Goal: Task Accomplishment & Management: Use online tool/utility

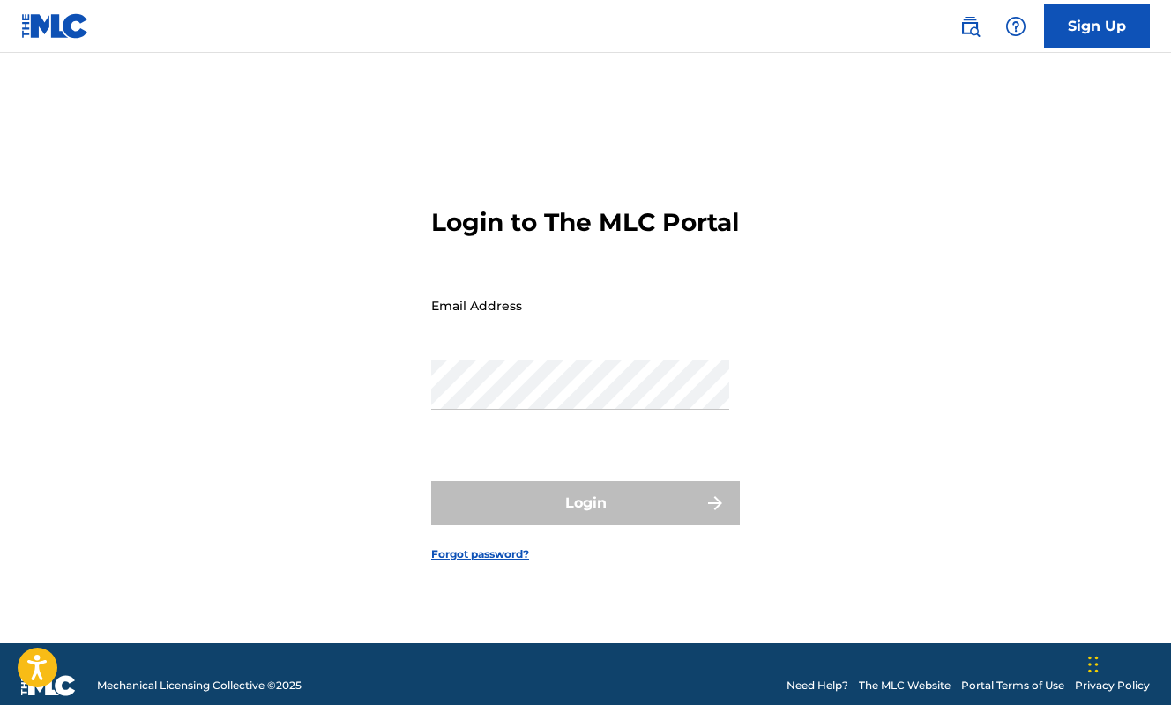
click at [623, 326] on input "Email Address" at bounding box center [580, 305] width 298 height 50
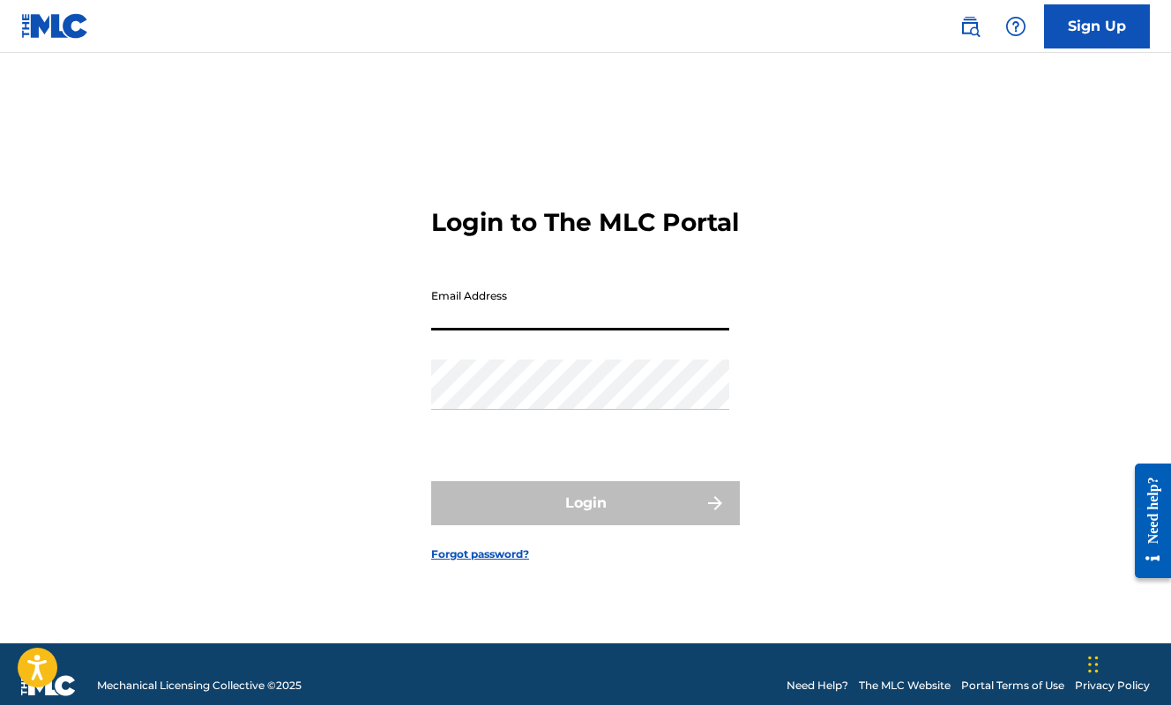
paste input "[EMAIL_ADDRESS][DOMAIN_NAME]"
type input "[EMAIL_ADDRESS][DOMAIN_NAME]"
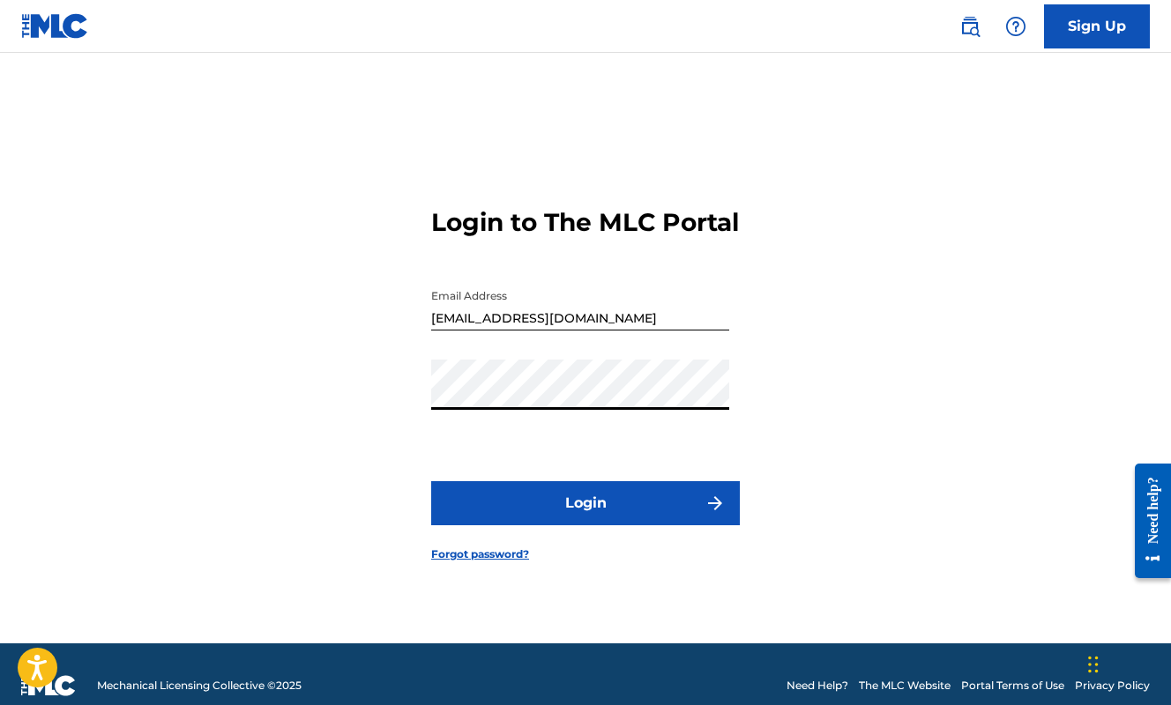
click at [484, 505] on button "Login" at bounding box center [585, 503] width 309 height 44
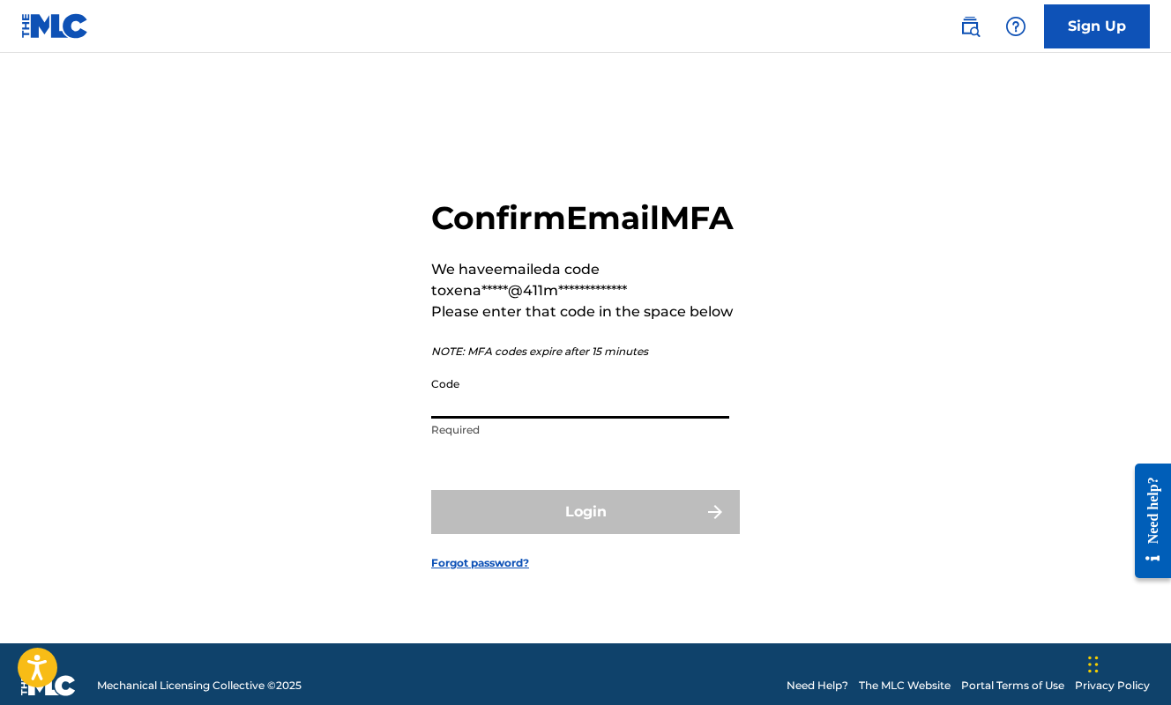
click at [629, 410] on input "Code" at bounding box center [580, 394] width 298 height 50
paste input "277926"
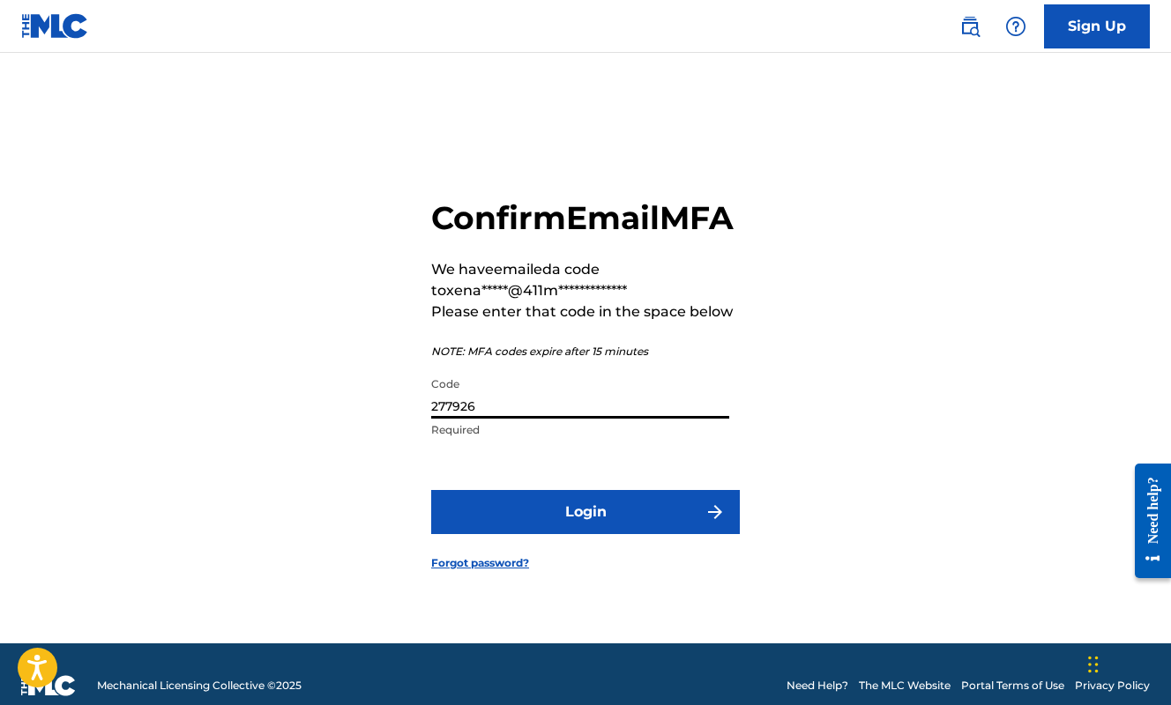
type input "277926"
click at [605, 529] on button "Login" at bounding box center [585, 512] width 309 height 44
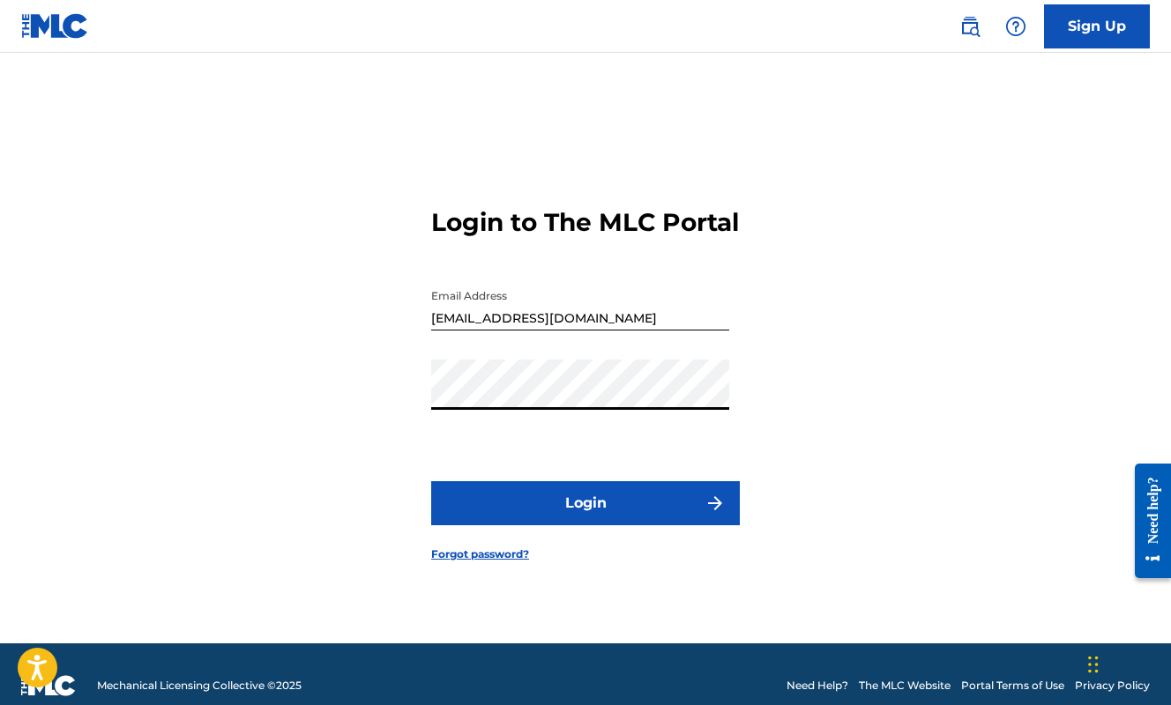
click at [496, 507] on button "Login" at bounding box center [585, 503] width 309 height 44
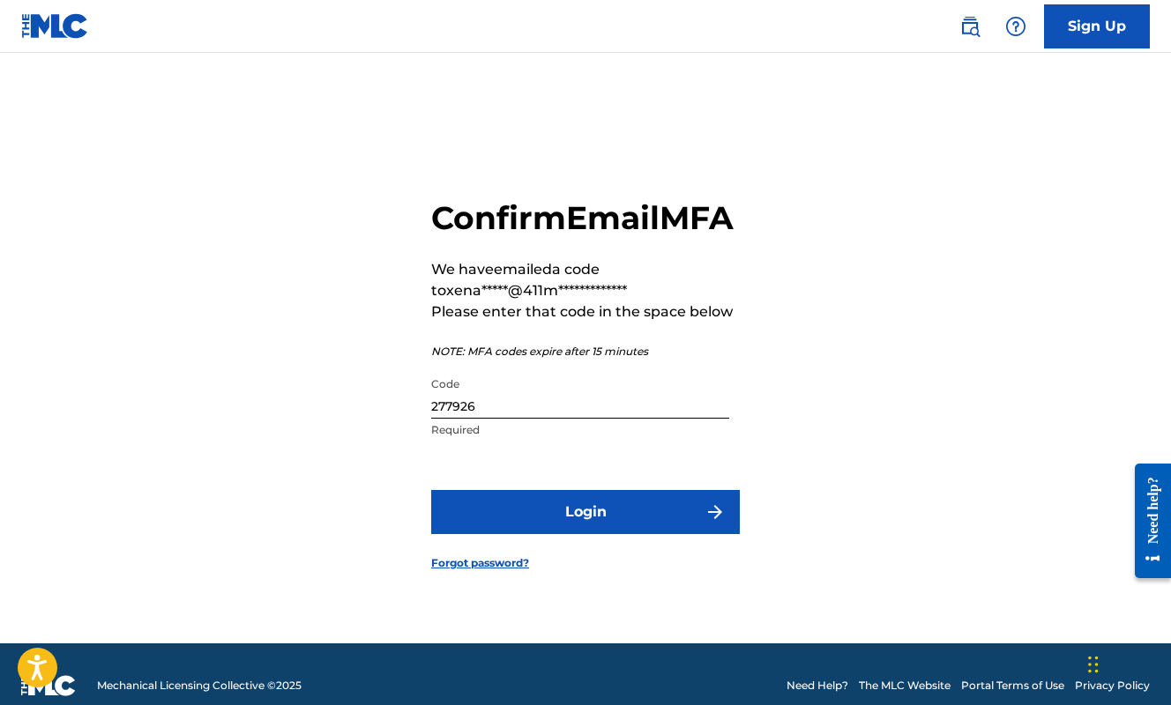
click at [493, 419] on input "277926" at bounding box center [580, 394] width 298 height 50
paste input "548905"
type input "548905"
click at [614, 532] on button "Login" at bounding box center [585, 512] width 309 height 44
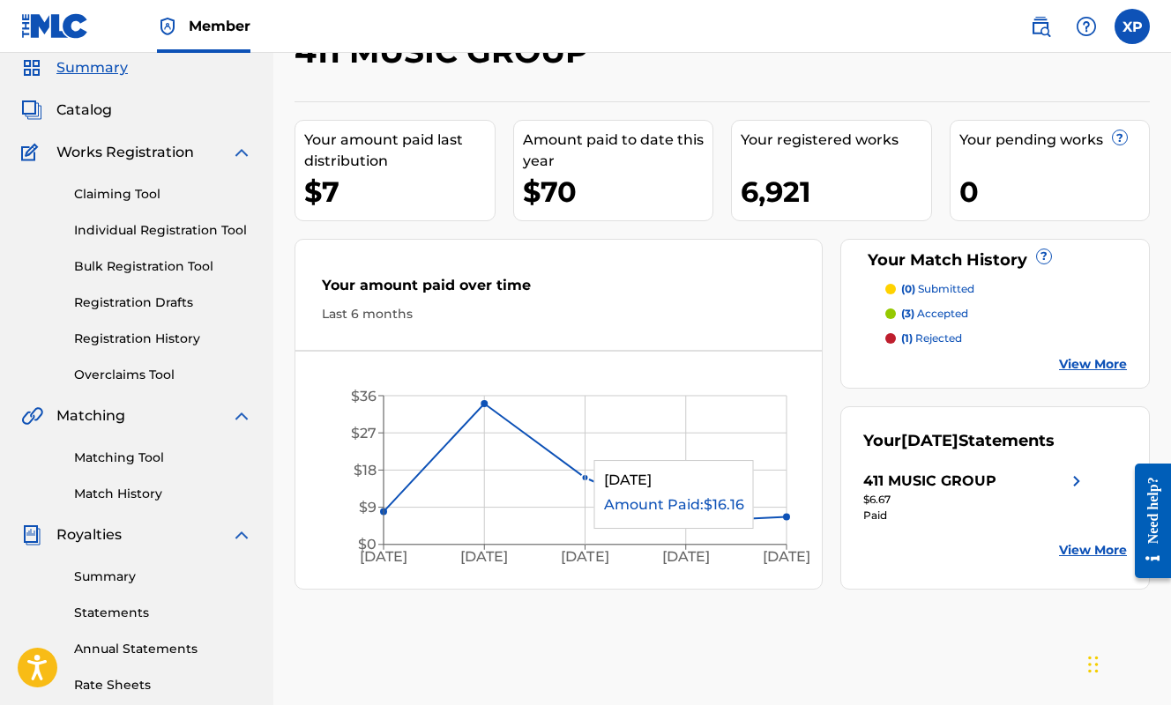
scroll to position [63, 0]
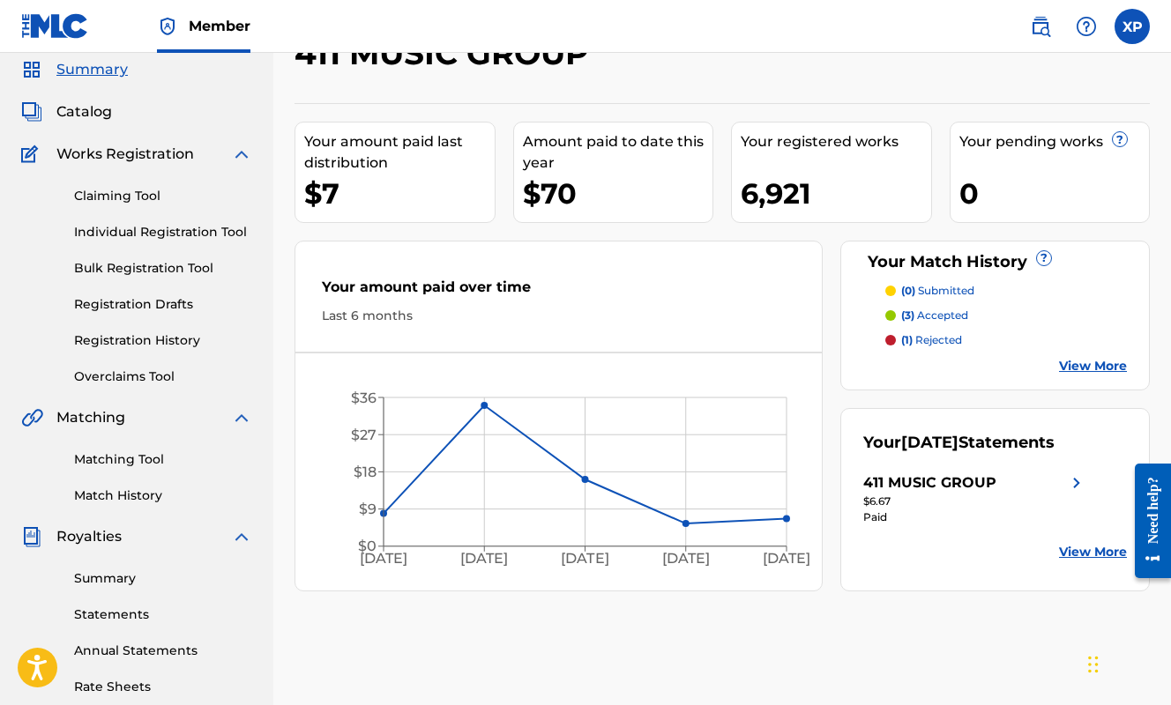
click at [1102, 370] on link "View More" at bounding box center [1093, 366] width 68 height 19
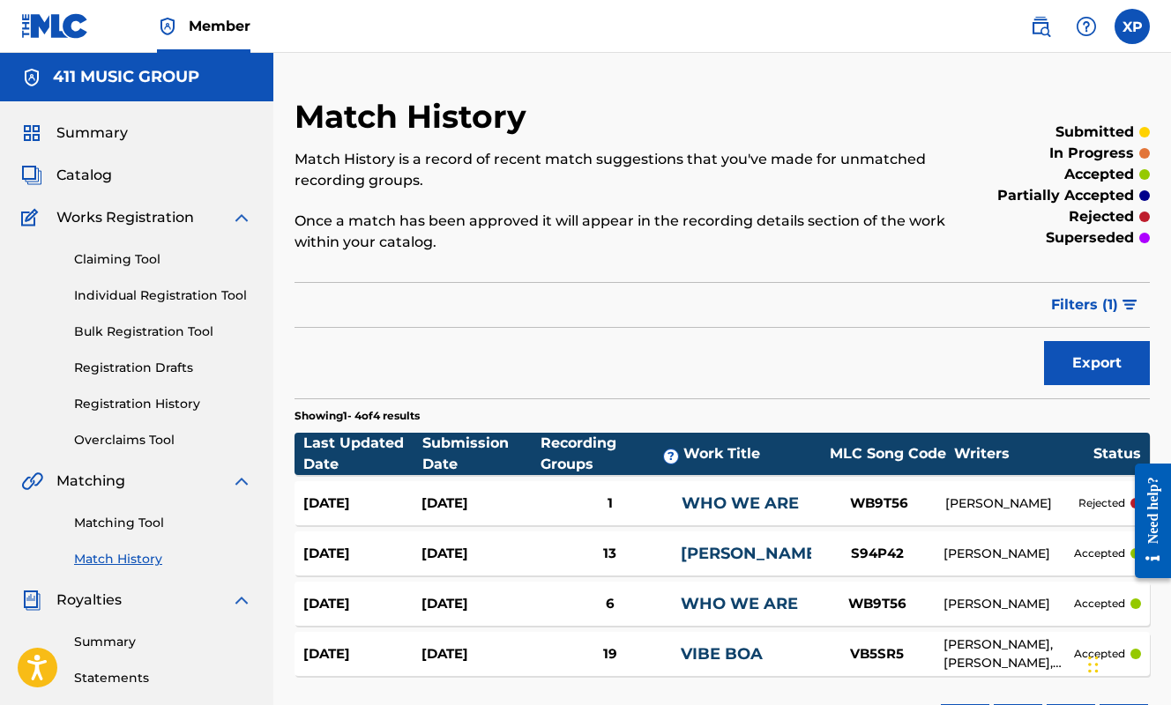
click at [123, 260] on link "Claiming Tool" at bounding box center [163, 259] width 178 height 19
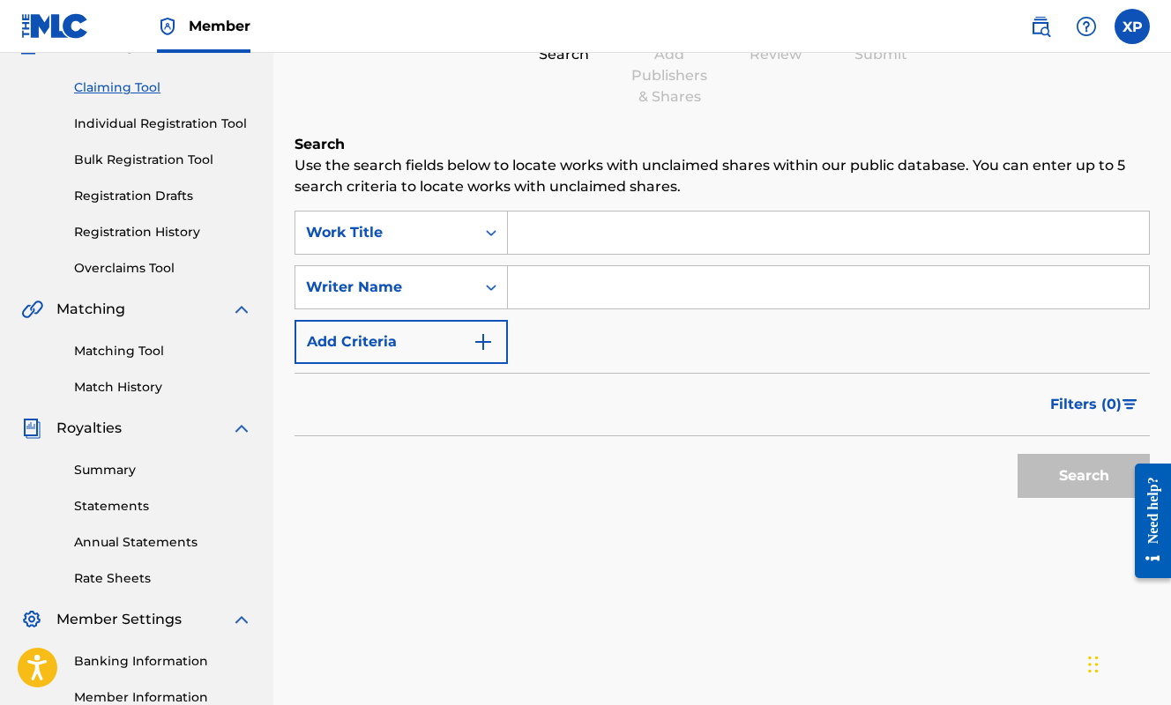
scroll to position [177, 0]
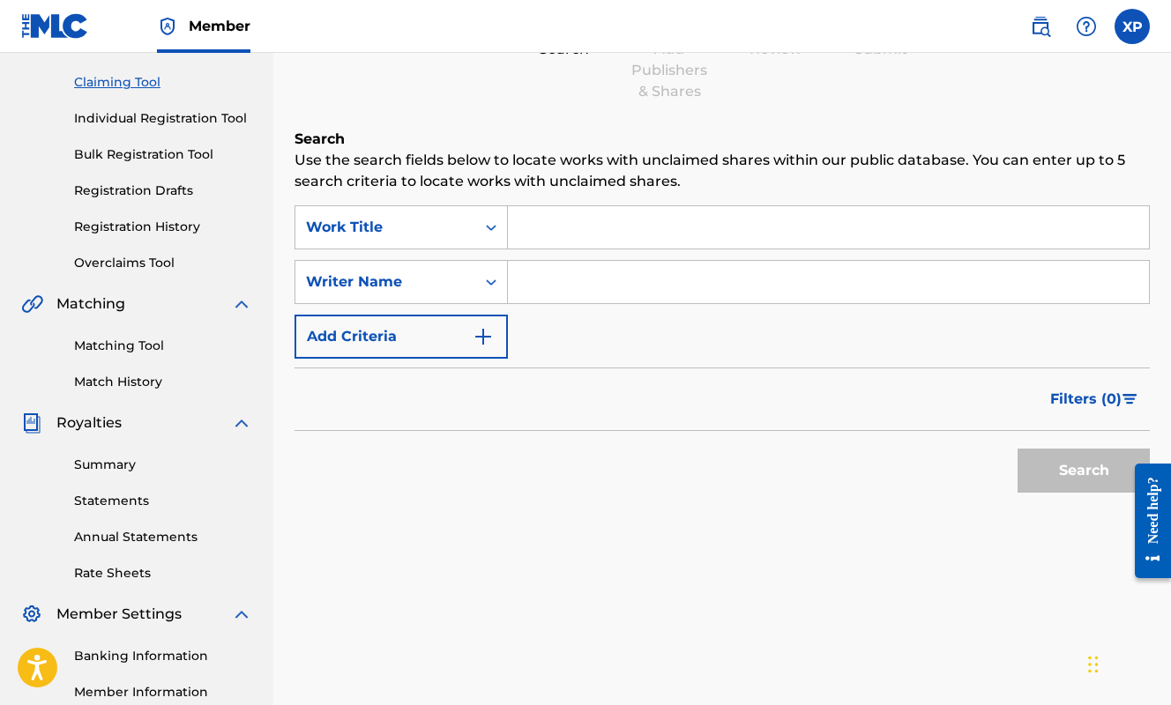
click at [127, 270] on link "Overclaims Tool" at bounding box center [163, 263] width 178 height 19
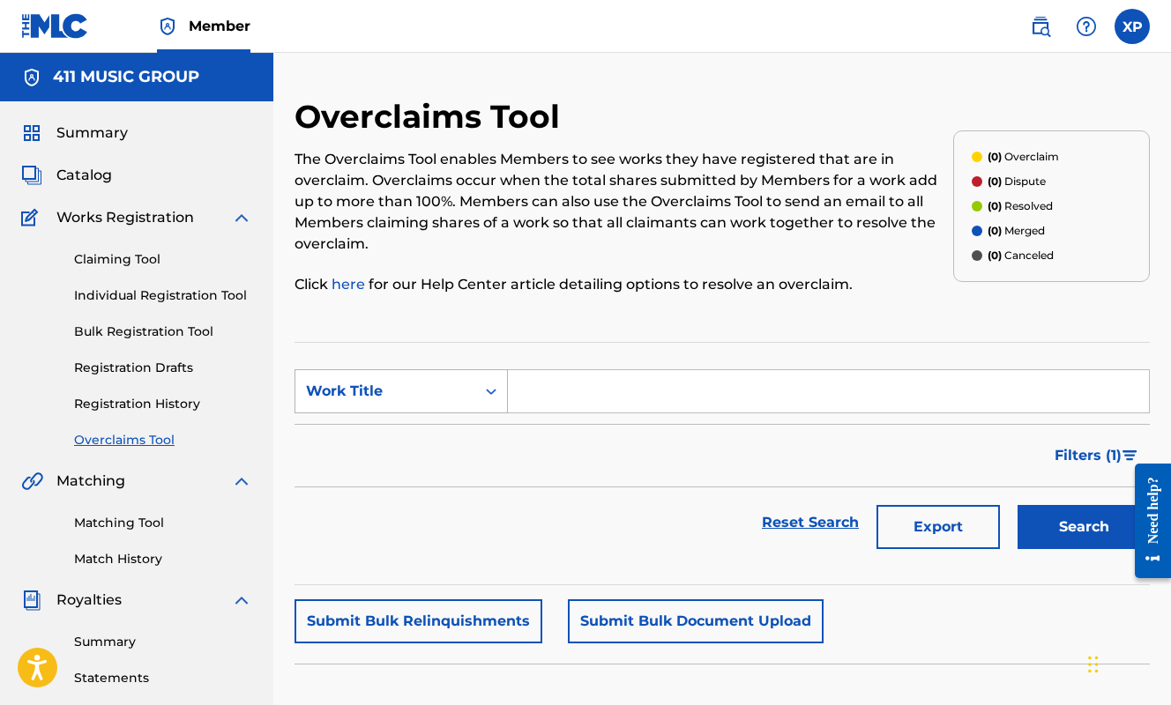
click at [464, 392] on div "Work Title" at bounding box center [385, 391] width 159 height 21
click at [630, 441] on div "Filters ( 1 )" at bounding box center [722, 455] width 855 height 63
click at [158, 86] on h5 "411 MUSIC GROUP" at bounding box center [126, 77] width 146 height 20
click at [211, 29] on span "Member" at bounding box center [220, 26] width 62 height 20
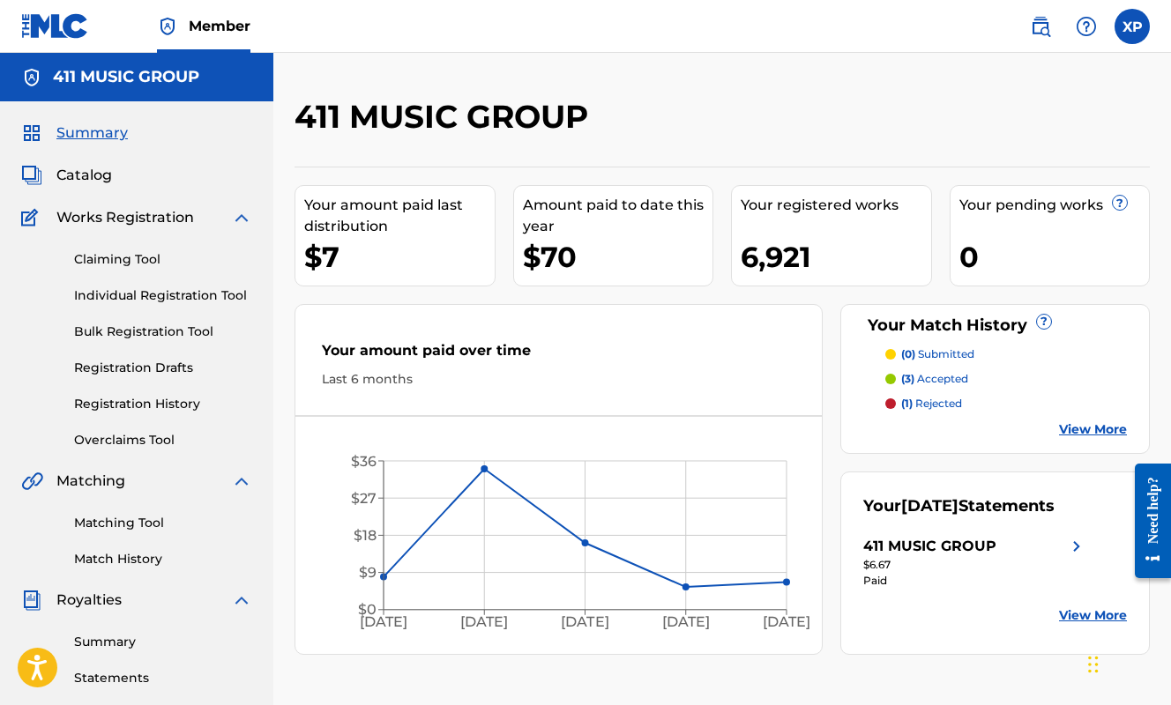
click at [139, 448] on link "Overclaims Tool" at bounding box center [163, 440] width 178 height 19
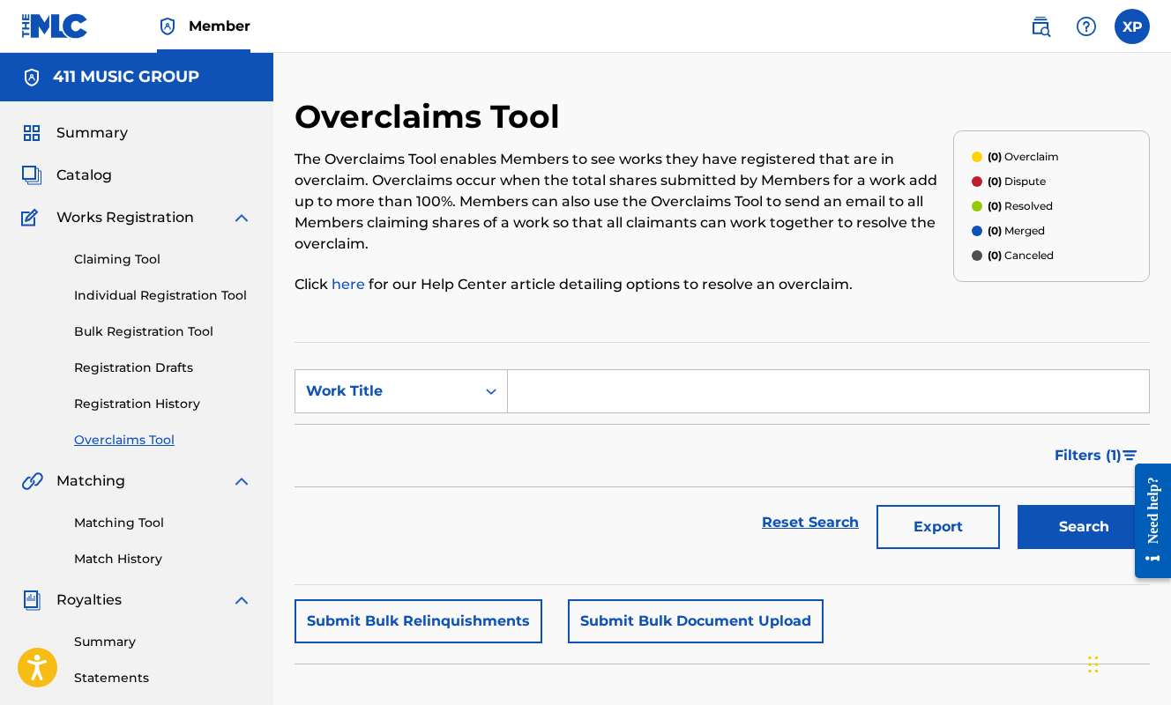
click at [520, 399] on input "Search Form" at bounding box center [828, 391] width 641 height 42
paste input "DISTORTED BOOMS"
type input "DISTORTED BOOMS"
click at [1018, 505] on button "Search" at bounding box center [1084, 527] width 132 height 44
click at [127, 255] on link "Claiming Tool" at bounding box center [163, 259] width 178 height 19
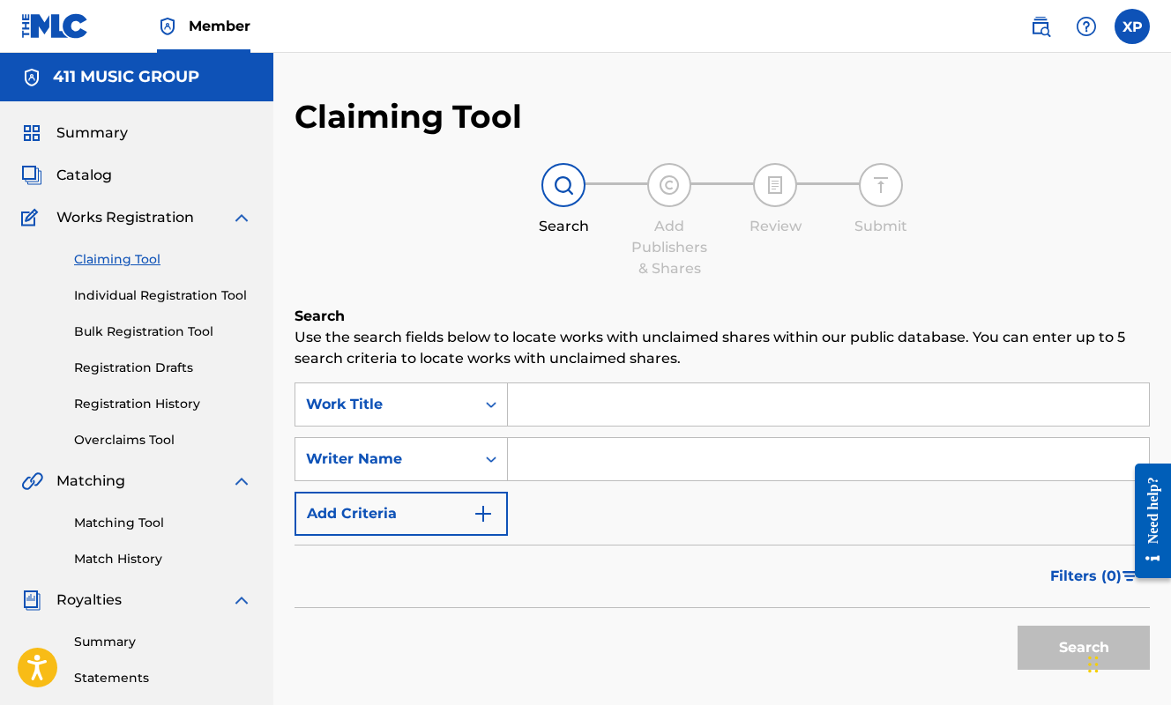
click at [534, 401] on input "Search Form" at bounding box center [828, 405] width 641 height 42
paste input "DISTORTED BOOMS"
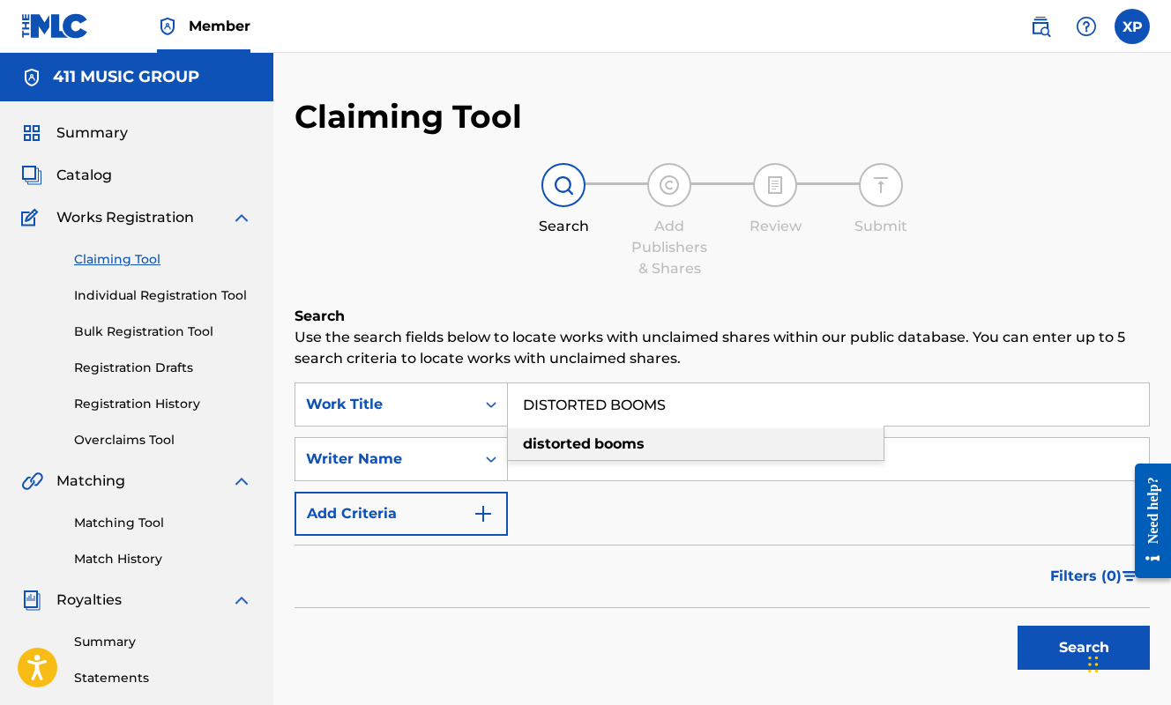
click at [745, 445] on div "distorted booms" at bounding box center [696, 445] width 376 height 32
type input "distorted booms"
click at [1056, 644] on button "Search" at bounding box center [1084, 648] width 132 height 44
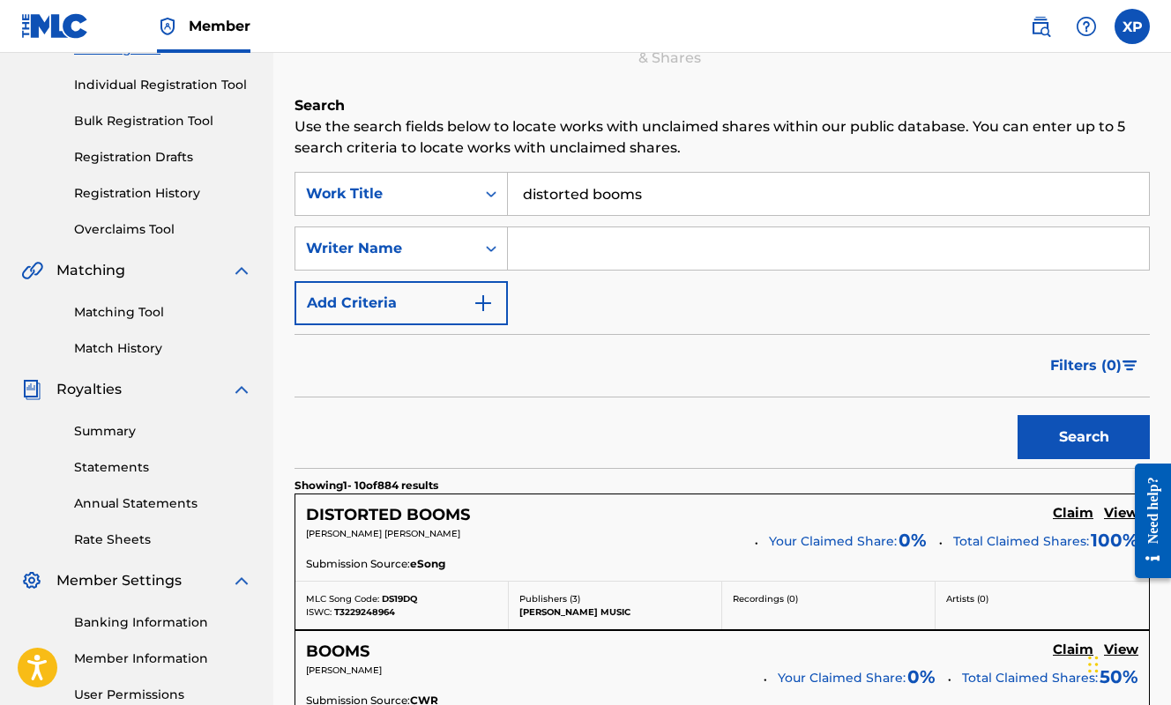
scroll to position [206, 0]
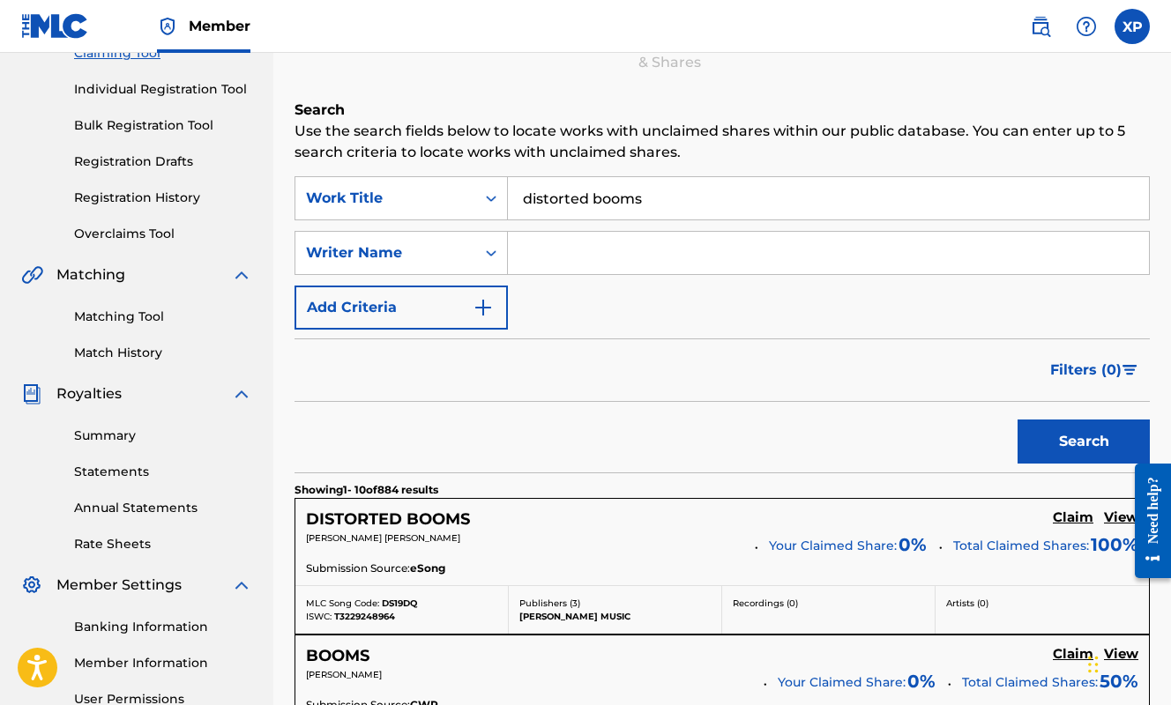
click at [563, 250] on input "Search Form" at bounding box center [828, 253] width 641 height 42
paste input "[PERSON_NAME] [PERSON_NAME]"
type input "[PERSON_NAME] [PERSON_NAME]"
click at [1107, 441] on button "Search" at bounding box center [1084, 442] width 132 height 44
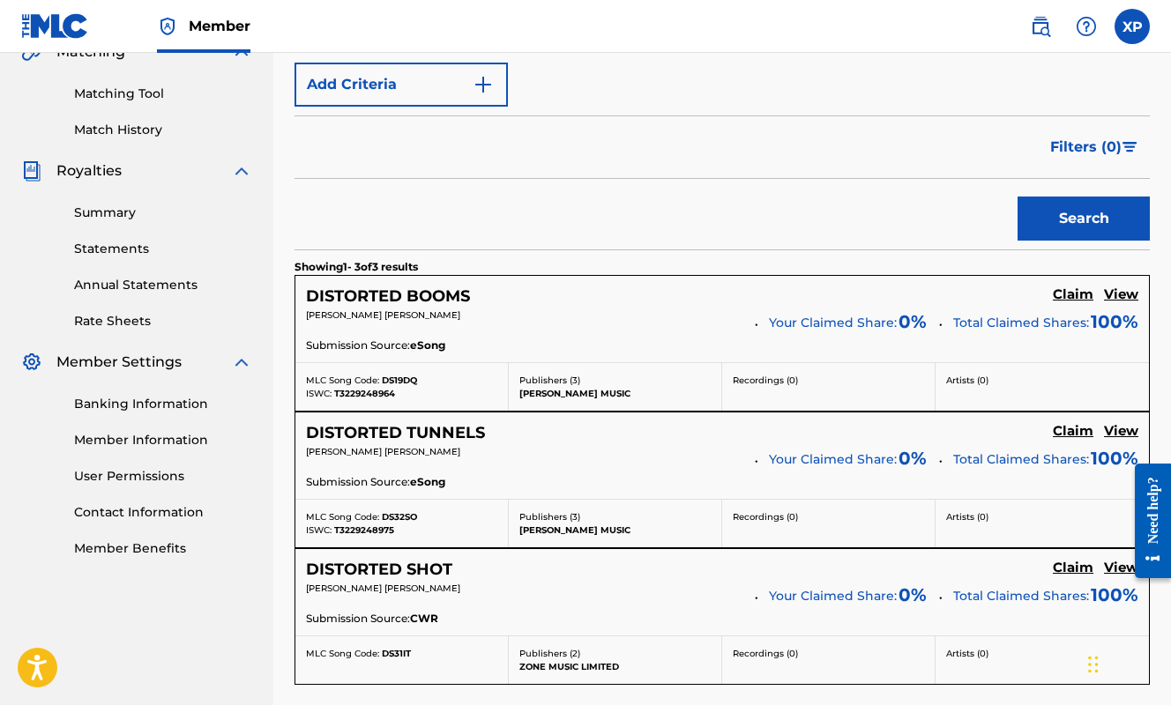
scroll to position [474, 0]
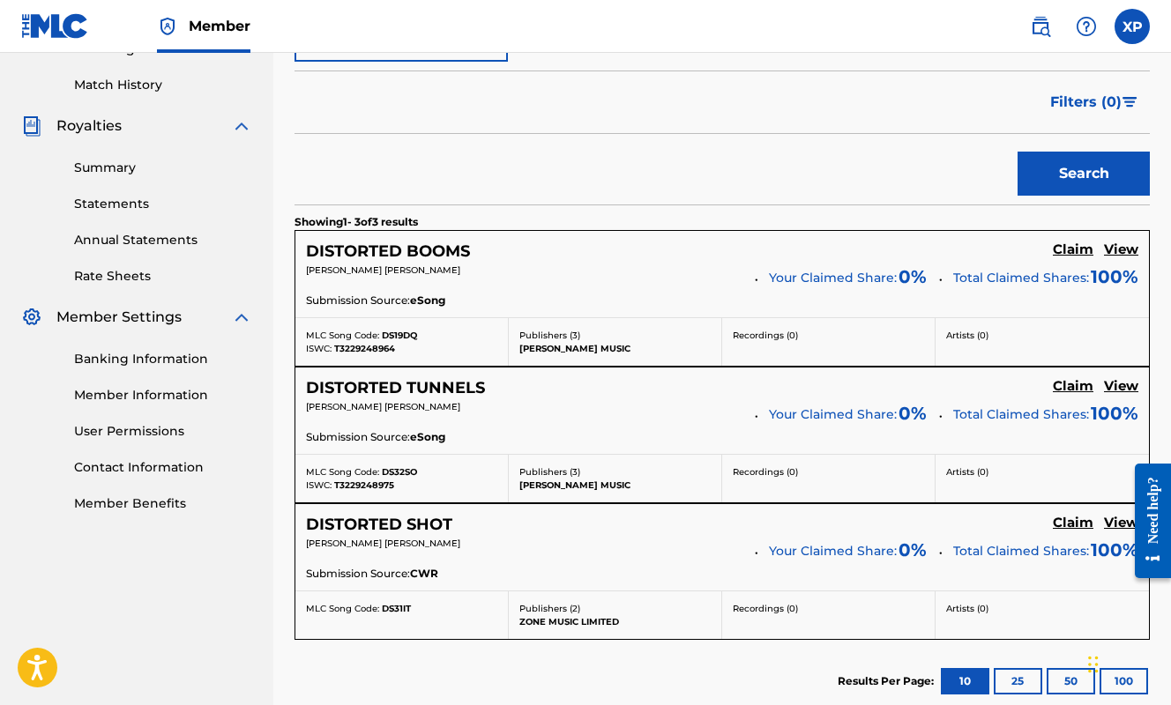
click at [413, 244] on h5 "DISTORTED BOOMS" at bounding box center [388, 252] width 164 height 20
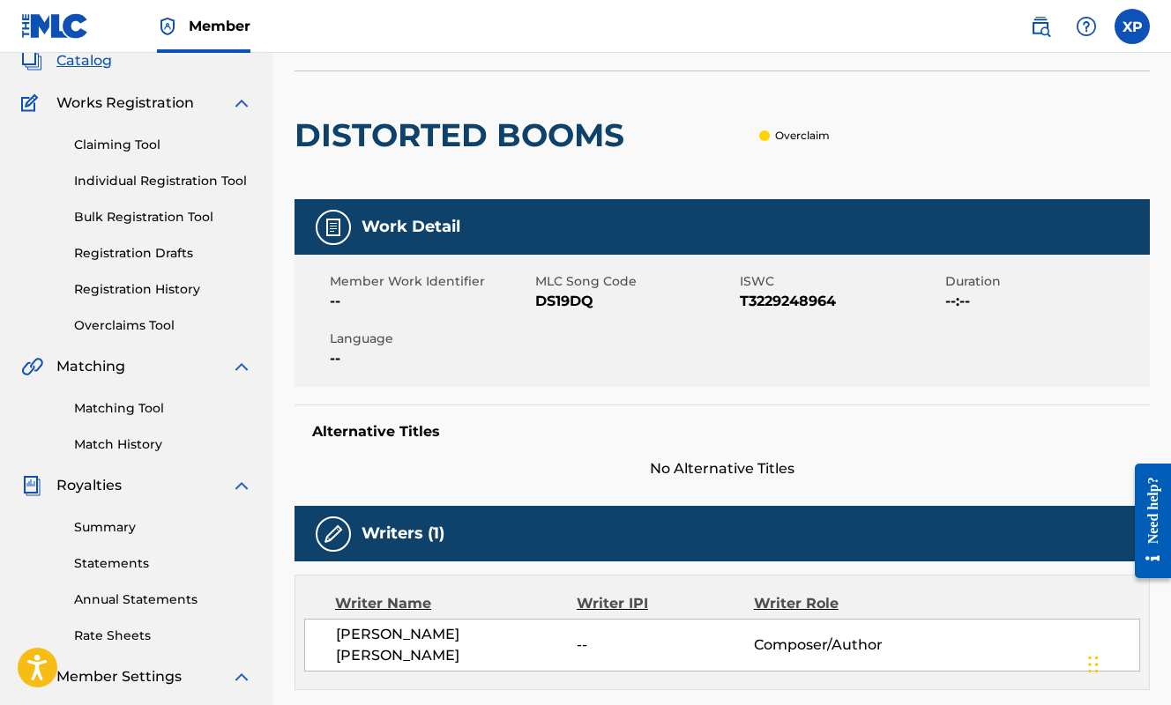
scroll to position [113, 0]
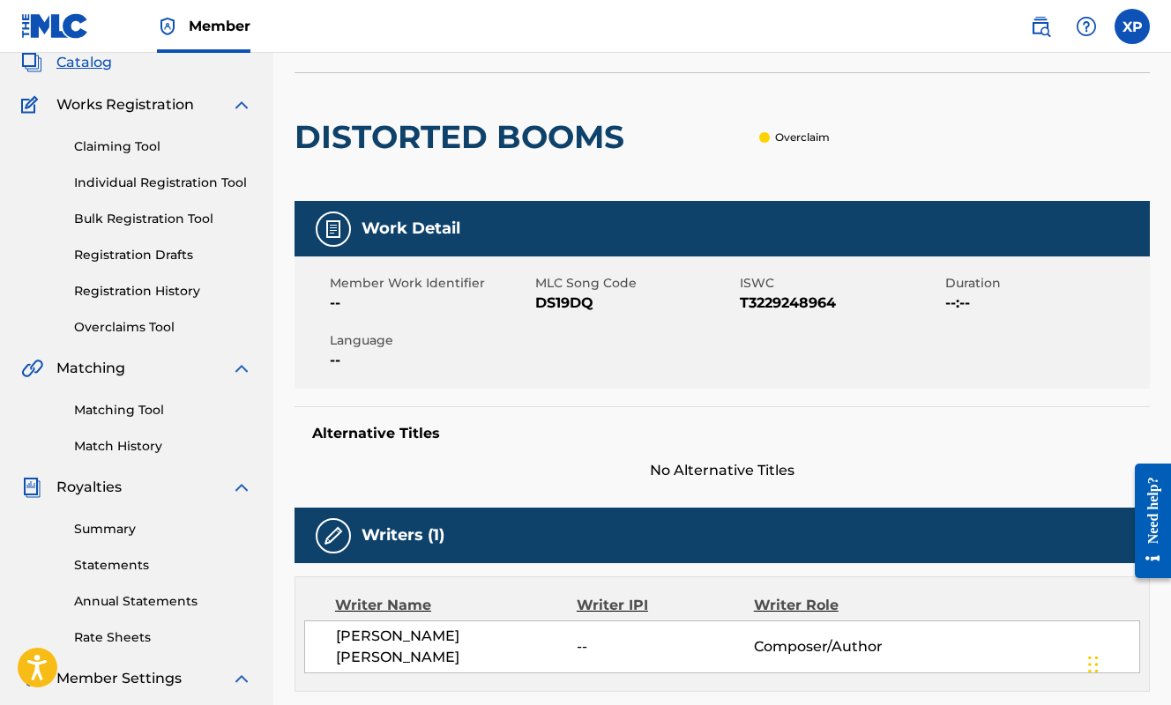
click at [795, 136] on p "Overclaim" at bounding box center [802, 138] width 55 height 16
click at [524, 133] on h2 "DISTORTED BOOMS" at bounding box center [464, 137] width 339 height 40
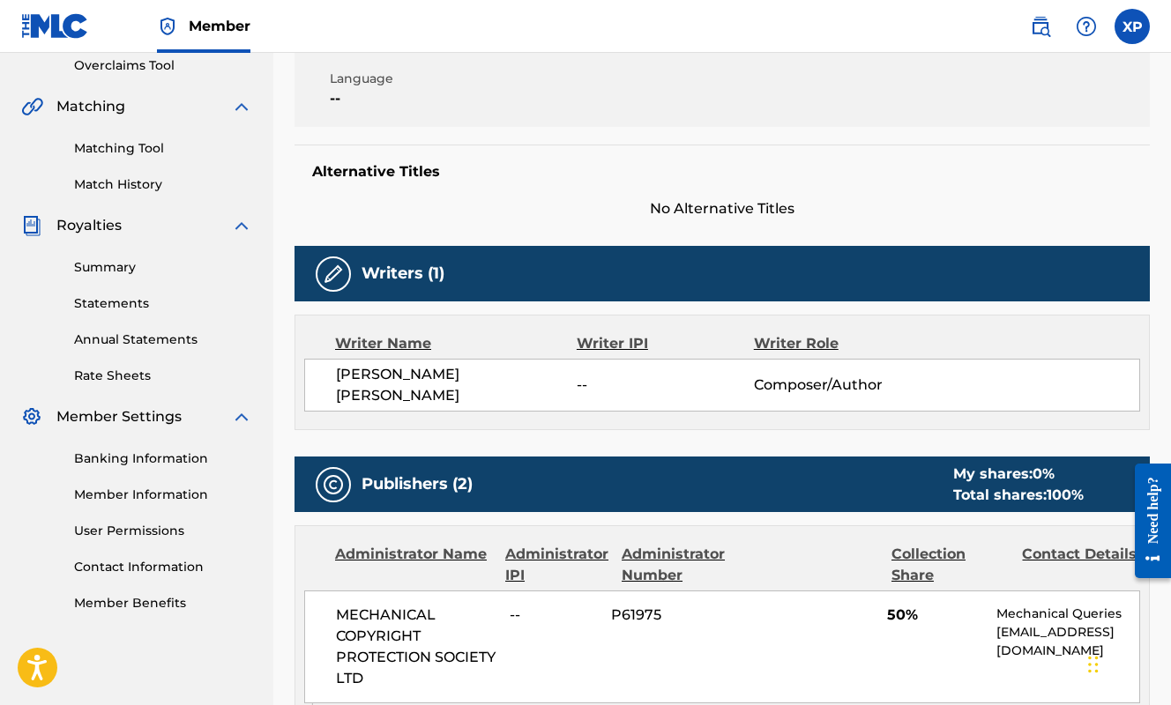
scroll to position [0, 0]
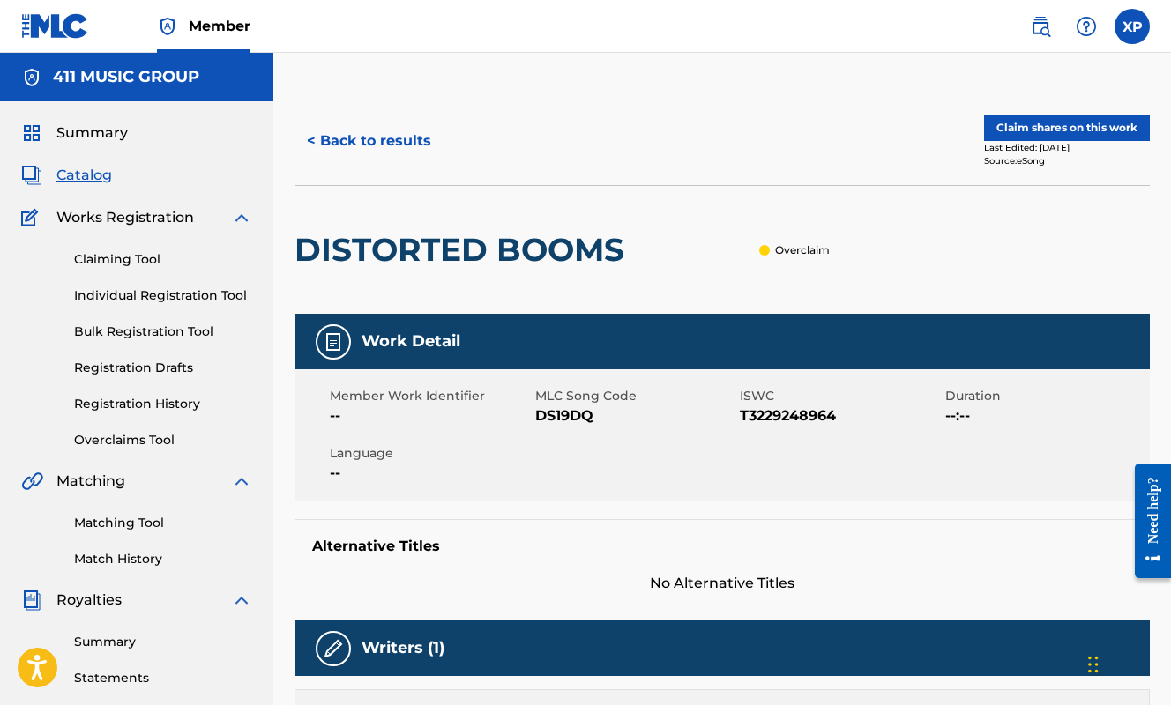
click at [1090, 126] on button "Claim shares on this work" at bounding box center [1067, 128] width 166 height 26
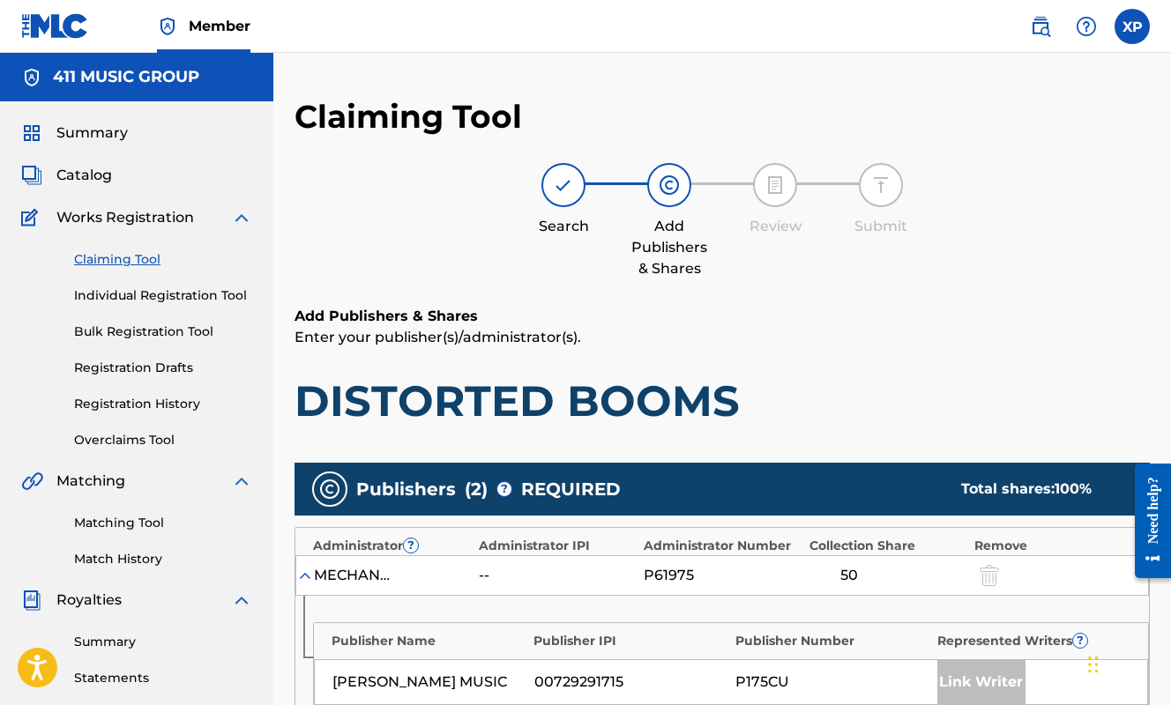
click at [110, 171] on span "Catalog" at bounding box center [84, 175] width 56 height 21
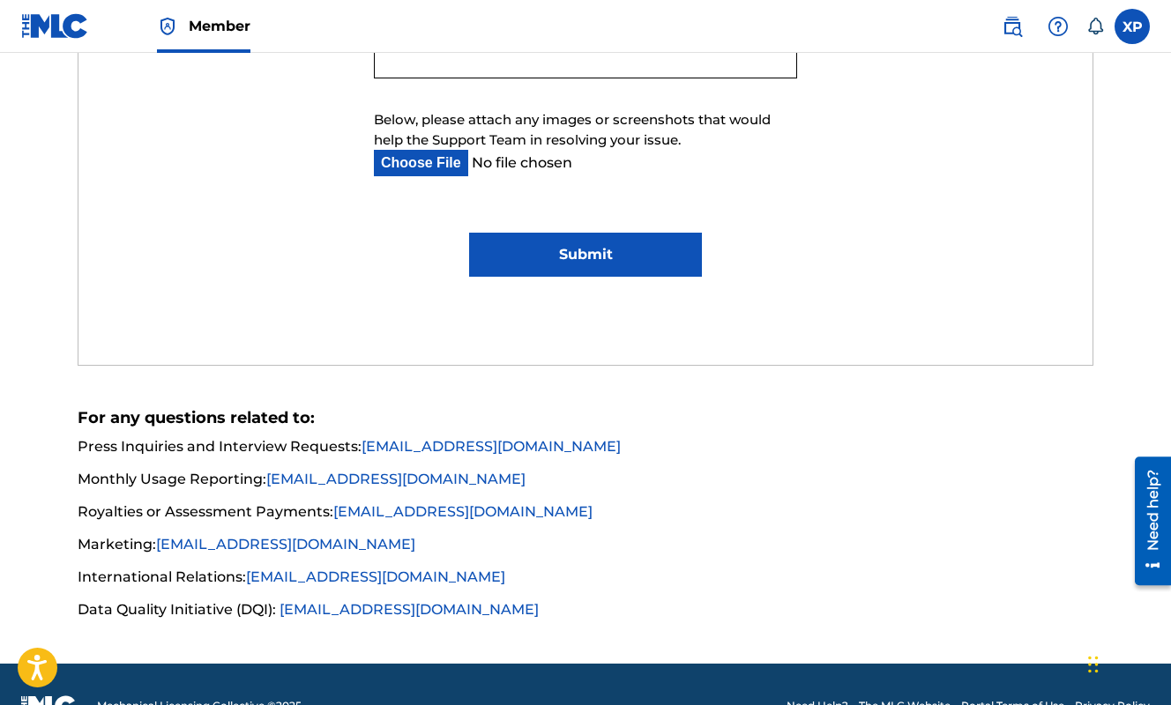
scroll to position [1192, 0]
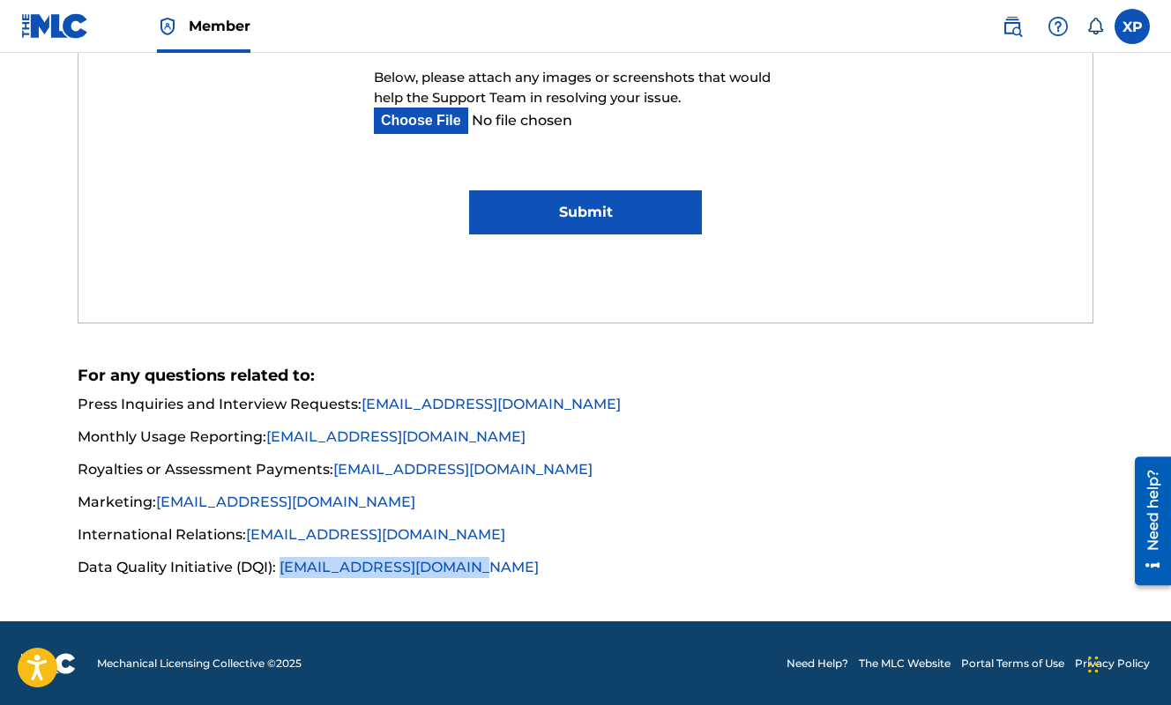
drag, startPoint x: 473, startPoint y: 566, endPoint x: 283, endPoint y: 562, distance: 189.7
click at [283, 562] on li "Data Quality Initiative (DQI): [EMAIL_ADDRESS][DOMAIN_NAME]" at bounding box center [586, 567] width 1016 height 21
copy link "[EMAIL_ADDRESS][DOMAIN_NAME]"
